Goal: Task Accomplishment & Management: Manage account settings

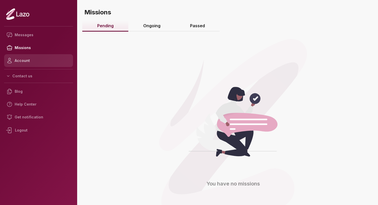
click at [41, 64] on link "Account" at bounding box center [38, 60] width 69 height 13
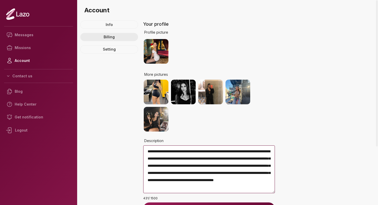
click at [109, 37] on link "Billing" at bounding box center [109, 37] width 58 height 8
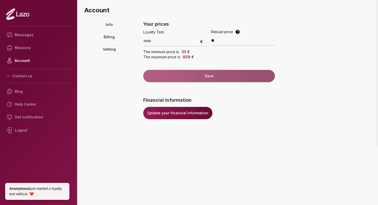
click at [162, 109] on link "Update your financial information" at bounding box center [177, 113] width 69 height 12
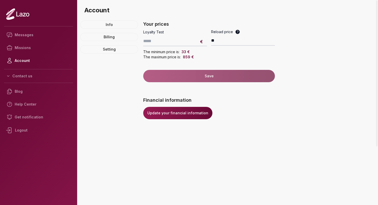
click at [33, 131] on div "Logout" at bounding box center [38, 130] width 69 height 13
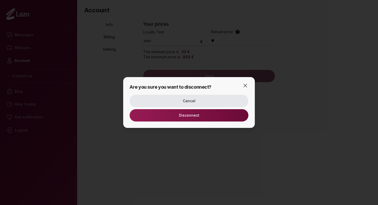
click at [159, 119] on button "Disconnect" at bounding box center [189, 115] width 119 height 12
